Goal: Find specific page/section: Find specific page/section

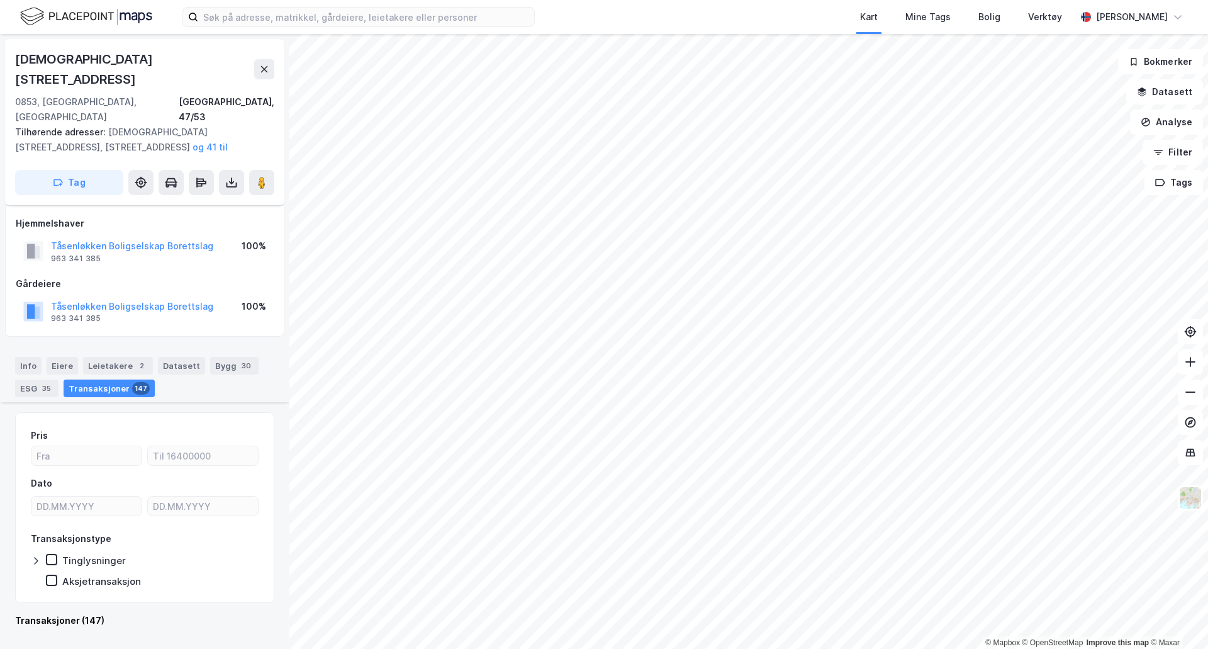
scroll to position [5488, 0]
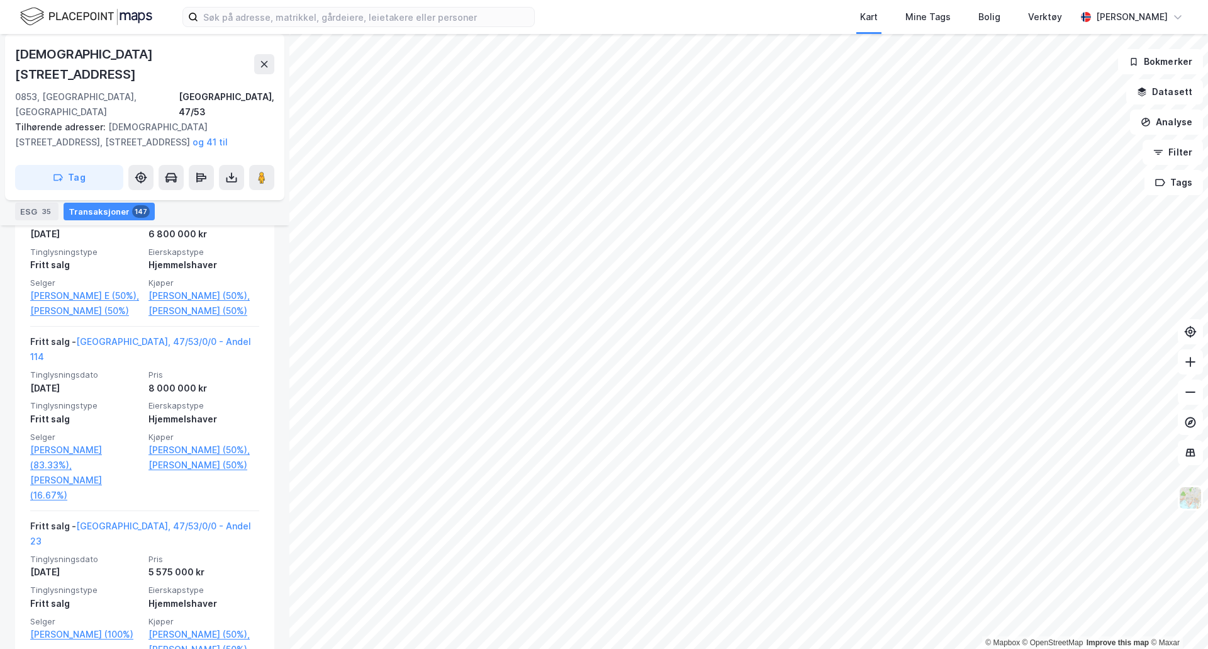
click at [98, 10] on img at bounding box center [86, 17] width 132 height 22
